Goal: Task Accomplishment & Management: Use online tool/utility

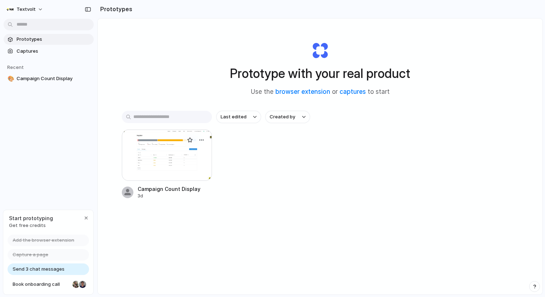
click at [170, 160] on div at bounding box center [167, 154] width 90 height 51
click at [30, 48] on span "Captures" at bounding box center [54, 51] width 74 height 7
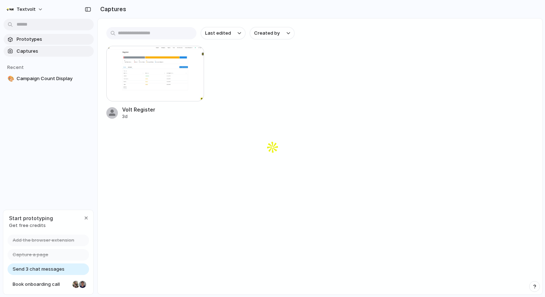
click at [54, 39] on span "Prototypes" at bounding box center [54, 39] width 74 height 7
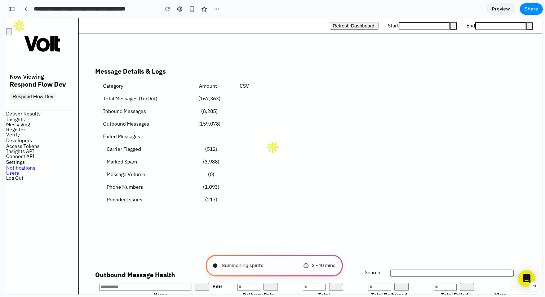
scroll to position [140, 0]
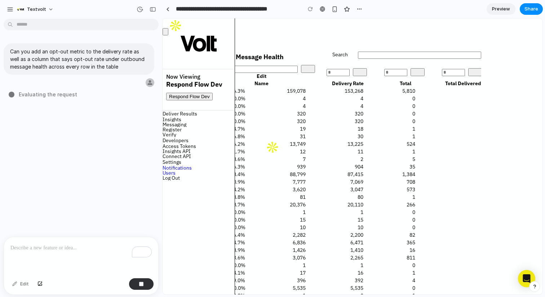
scroll to position [0, 0]
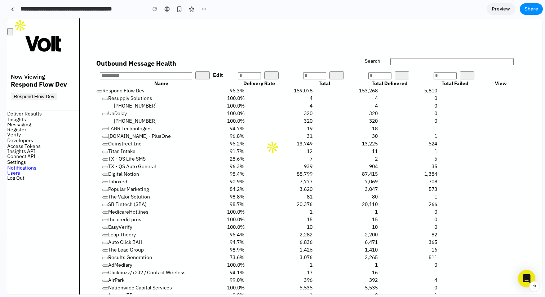
drag, startPoint x: 161, startPoint y: 186, endPoint x: 20, endPoint y: 185, distance: 140.9
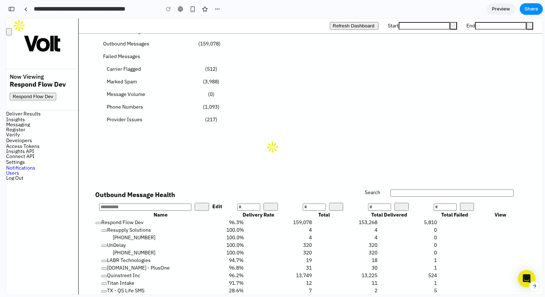
scroll to position [409, 0]
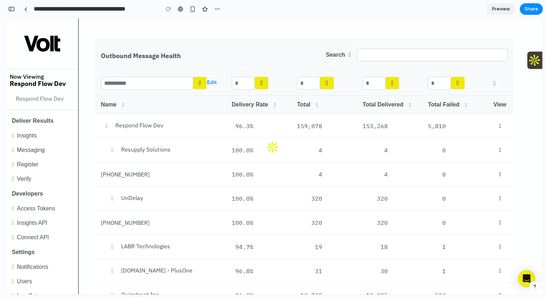
scroll to position [402, 0]
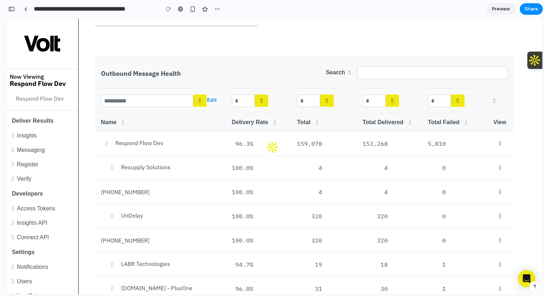
scroll to position [402, 0]
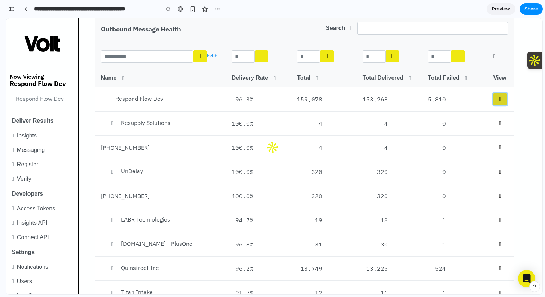
click at [499, 99] on span at bounding box center [500, 99] width 2 height 6
click at [110, 124] on icon "button" at bounding box center [112, 123] width 8 height 6
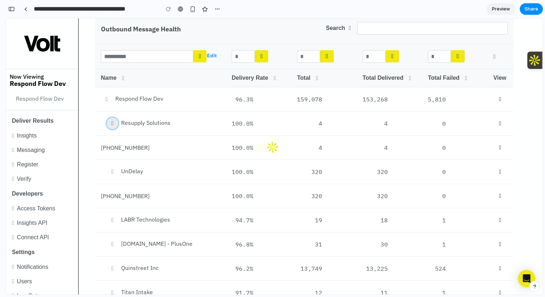
click at [110, 124] on icon "button" at bounding box center [112, 123] width 8 height 6
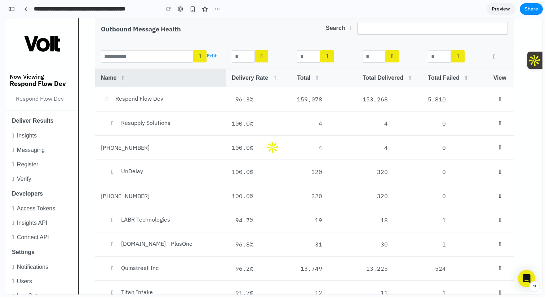
click at [126, 79] on icon at bounding box center [123, 78] width 8 height 6
